Goal: Find specific page/section: Find specific page/section

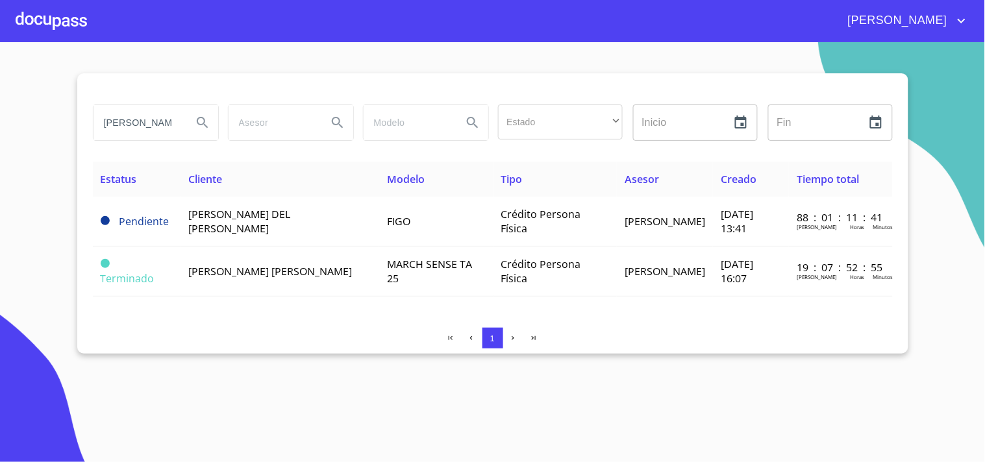
click at [160, 122] on input "[PERSON_NAME]" at bounding box center [138, 122] width 88 height 35
type input "[PERSON_NAME] [PERSON_NAME]"
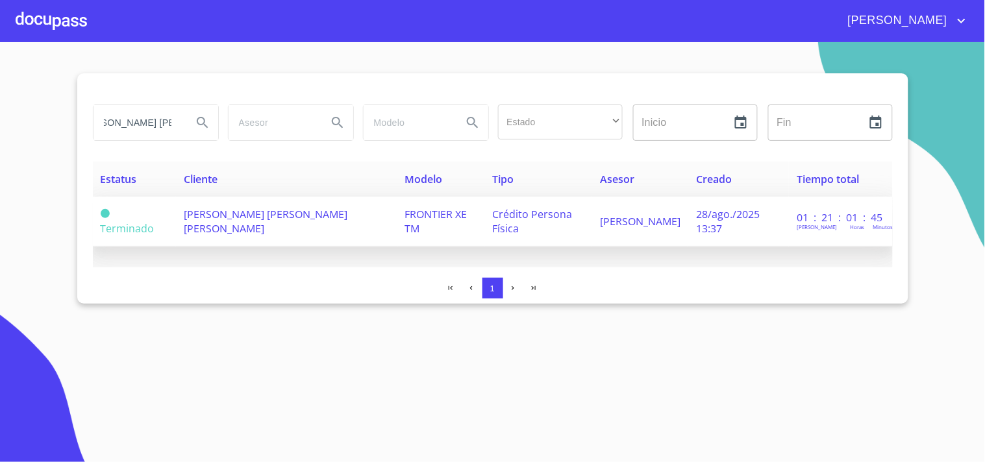
scroll to position [0, 0]
click at [229, 213] on span "[PERSON_NAME] [PERSON_NAME] [PERSON_NAME]" at bounding box center [266, 221] width 164 height 29
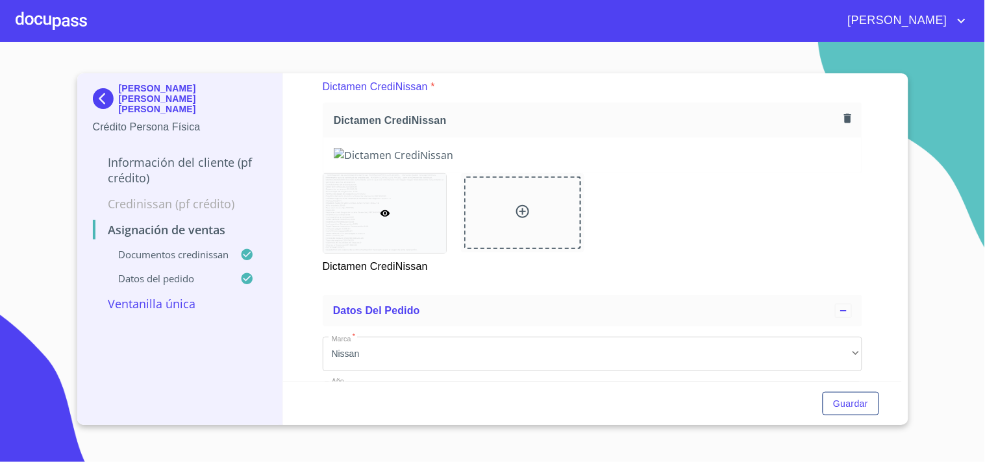
scroll to position [144, 0]
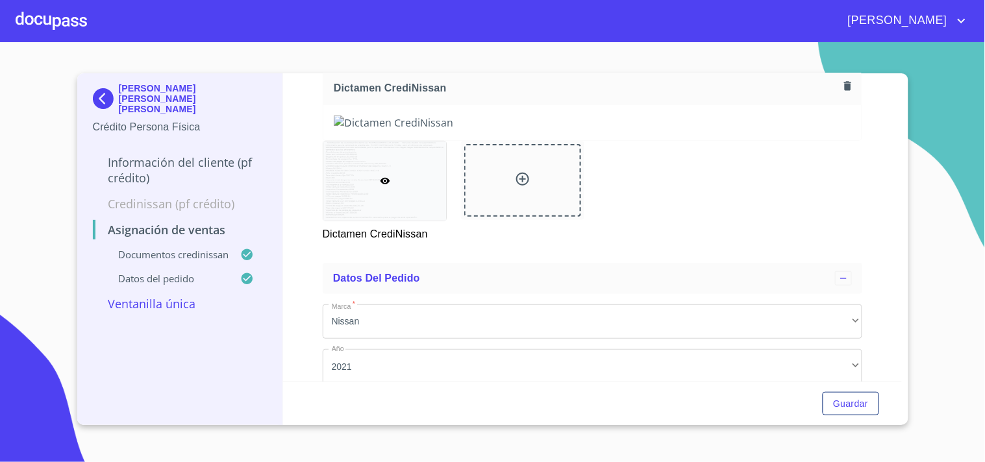
click at [57, 27] on div at bounding box center [51, 21] width 71 height 42
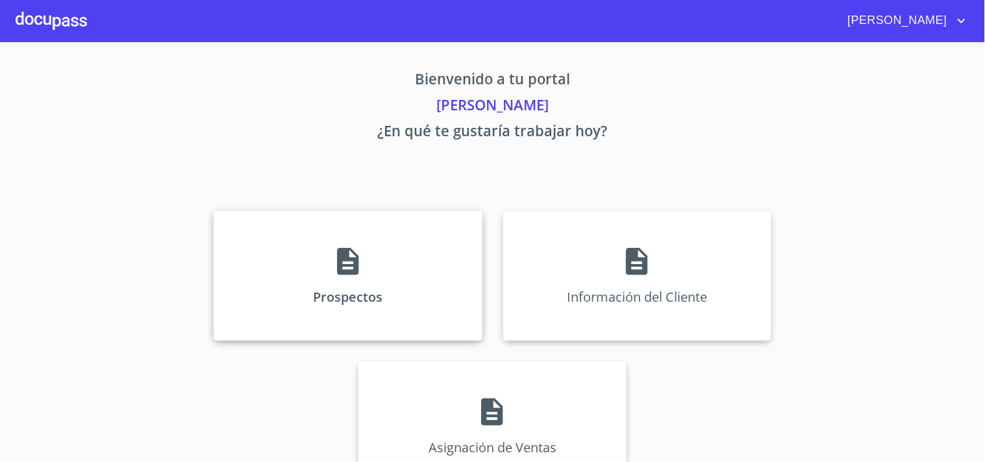
click at [282, 249] on div "Prospectos" at bounding box center [348, 276] width 268 height 130
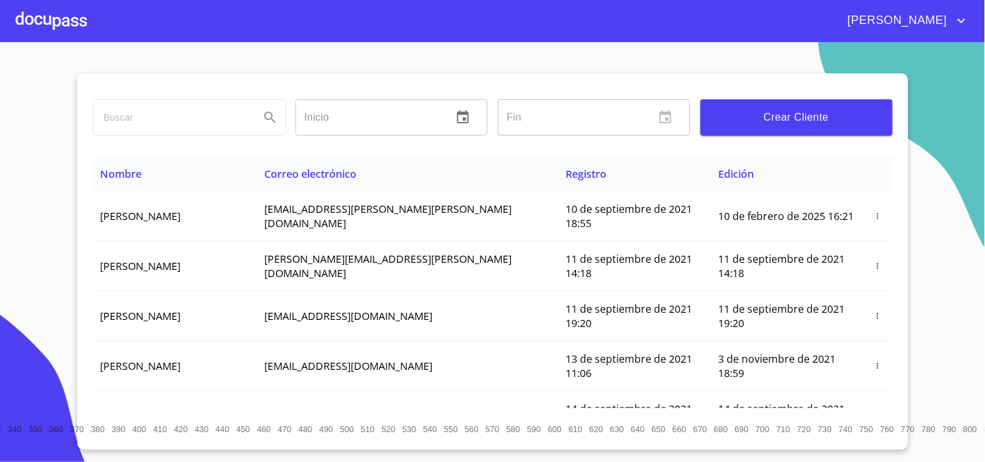
click at [174, 115] on input "search" at bounding box center [172, 117] width 156 height 35
type input "[PERSON_NAME] [PERSON_NAME]"
